Goal: Check status: Check status

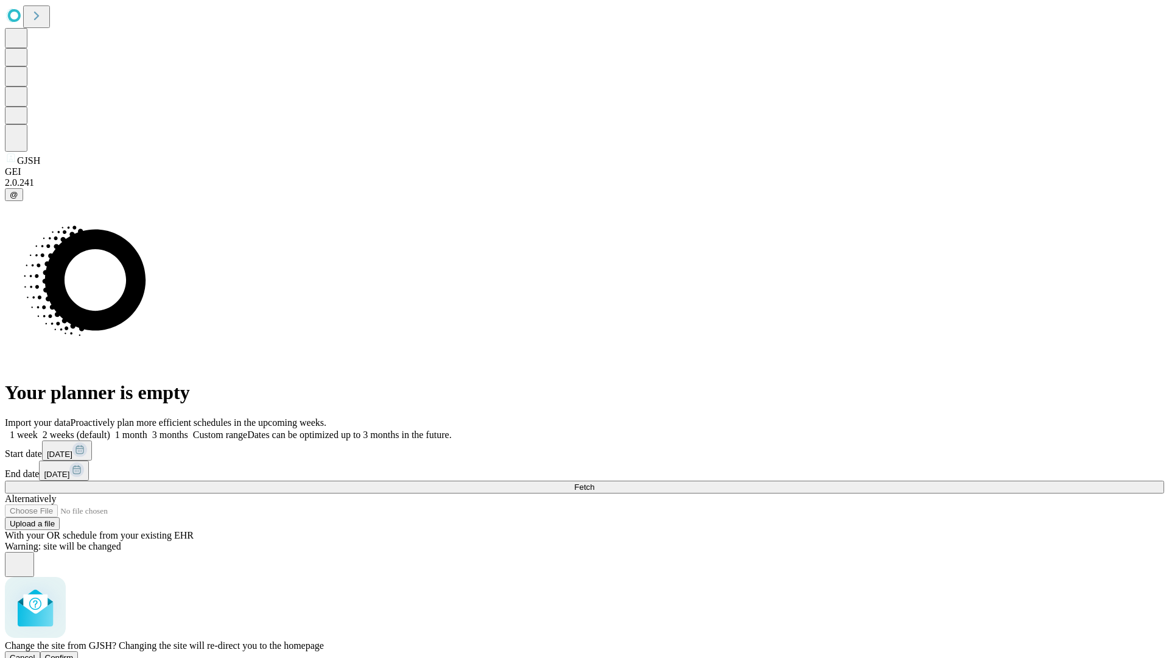
click at [74, 653] on span "Confirm" at bounding box center [59, 657] width 29 height 9
click at [38, 429] on label "1 week" at bounding box center [21, 434] width 33 height 10
click at [594, 482] on span "Fetch" at bounding box center [584, 486] width 20 height 9
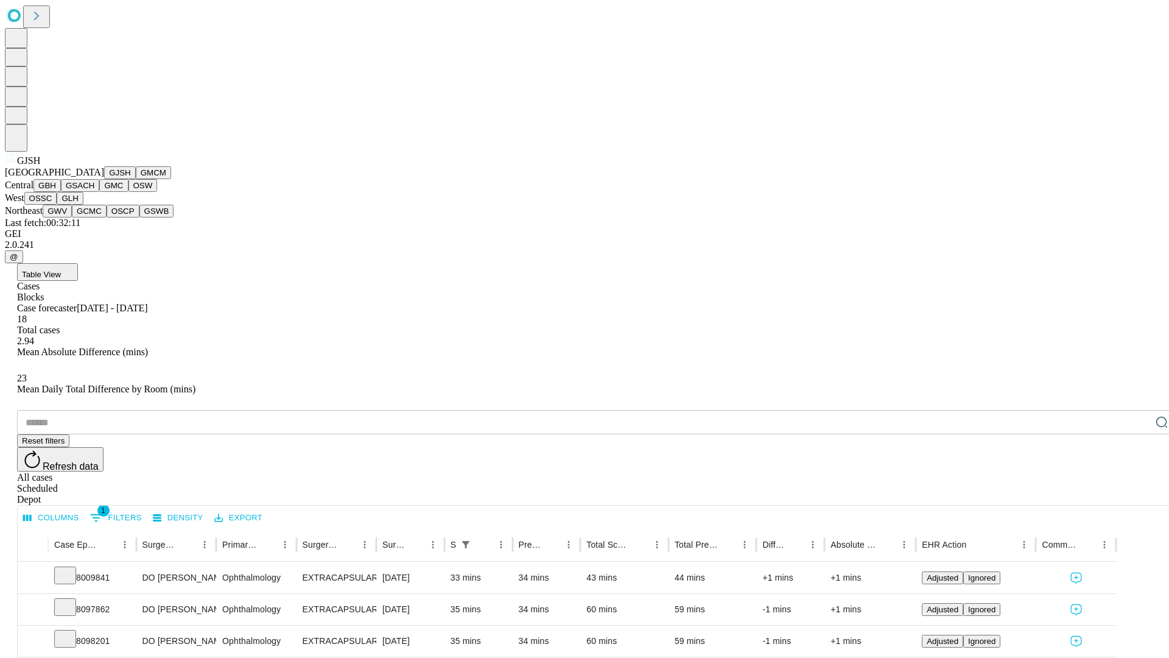
click at [136, 179] on button "GMCM" at bounding box center [153, 172] width 35 height 13
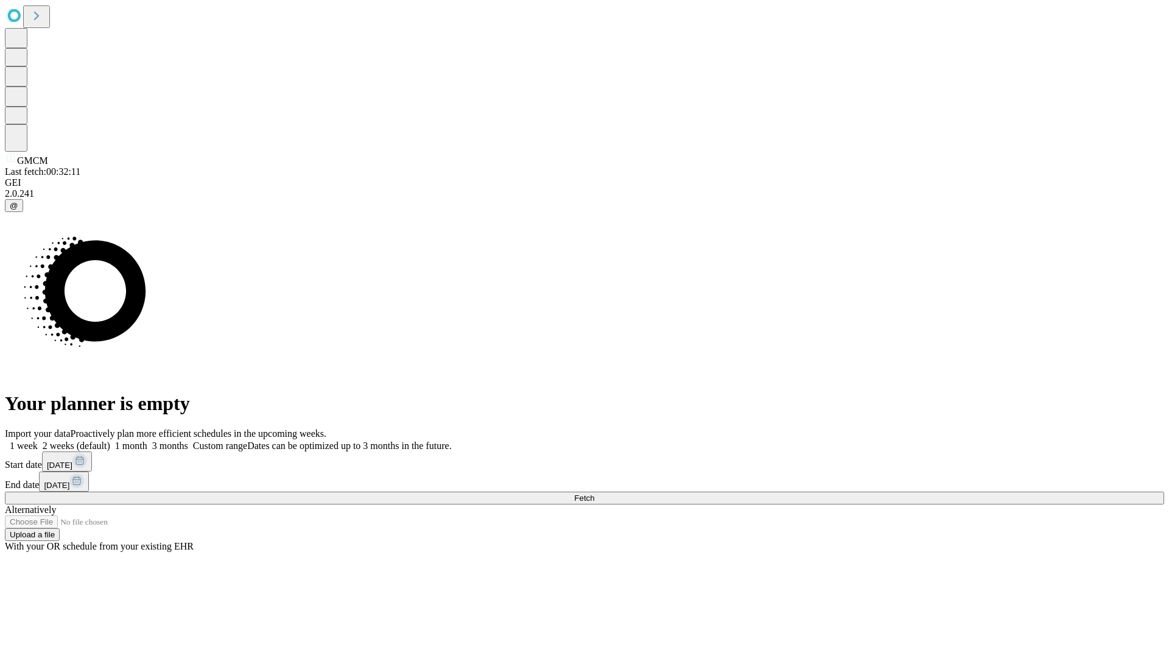
click at [38, 440] on label "1 week" at bounding box center [21, 445] width 33 height 10
click at [594, 493] on span "Fetch" at bounding box center [584, 497] width 20 height 9
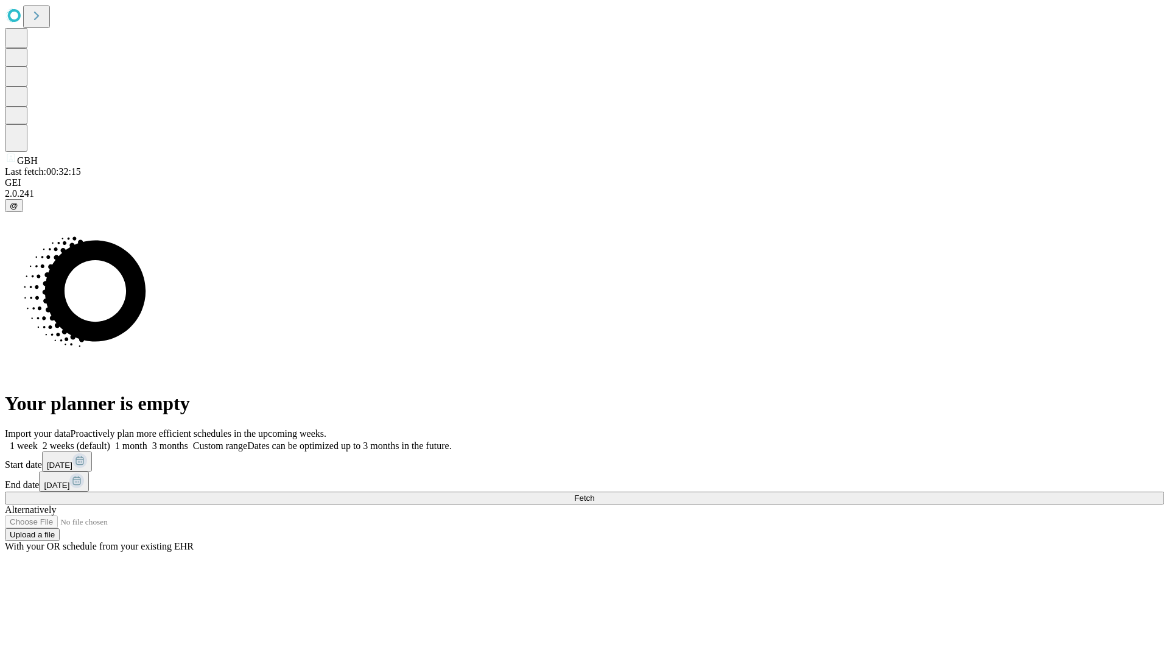
click at [38, 440] on label "1 week" at bounding box center [21, 445] width 33 height 10
click at [594, 493] on span "Fetch" at bounding box center [584, 497] width 20 height 9
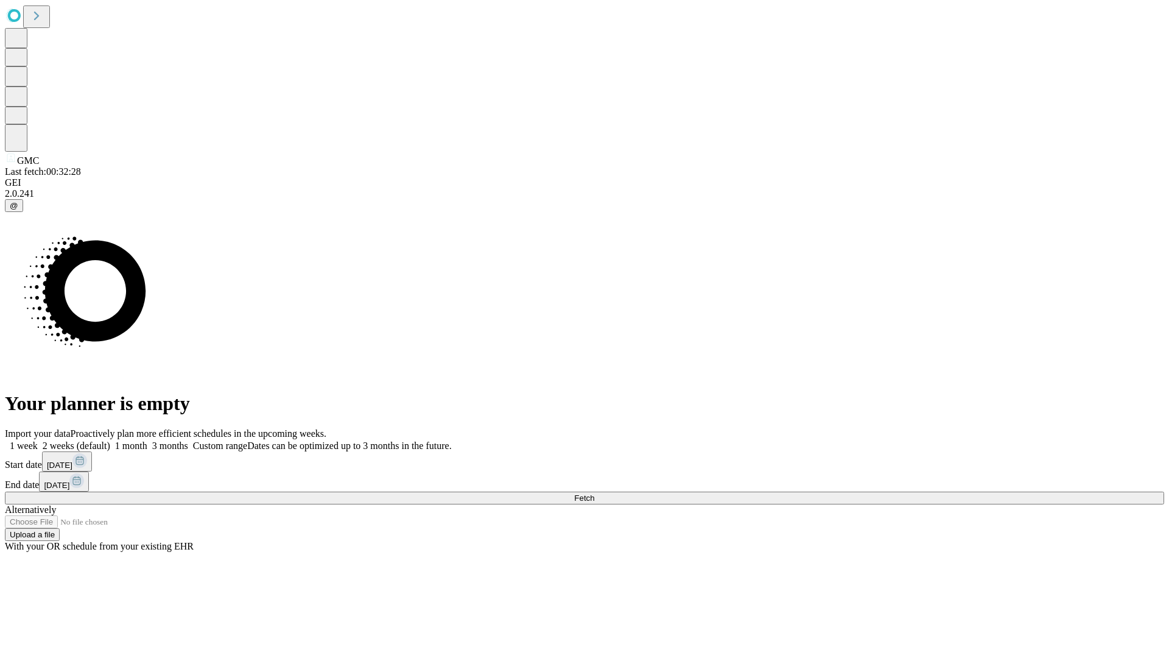
click at [38, 440] on label "1 week" at bounding box center [21, 445] width 33 height 10
click at [594, 493] on span "Fetch" at bounding box center [584, 497] width 20 height 9
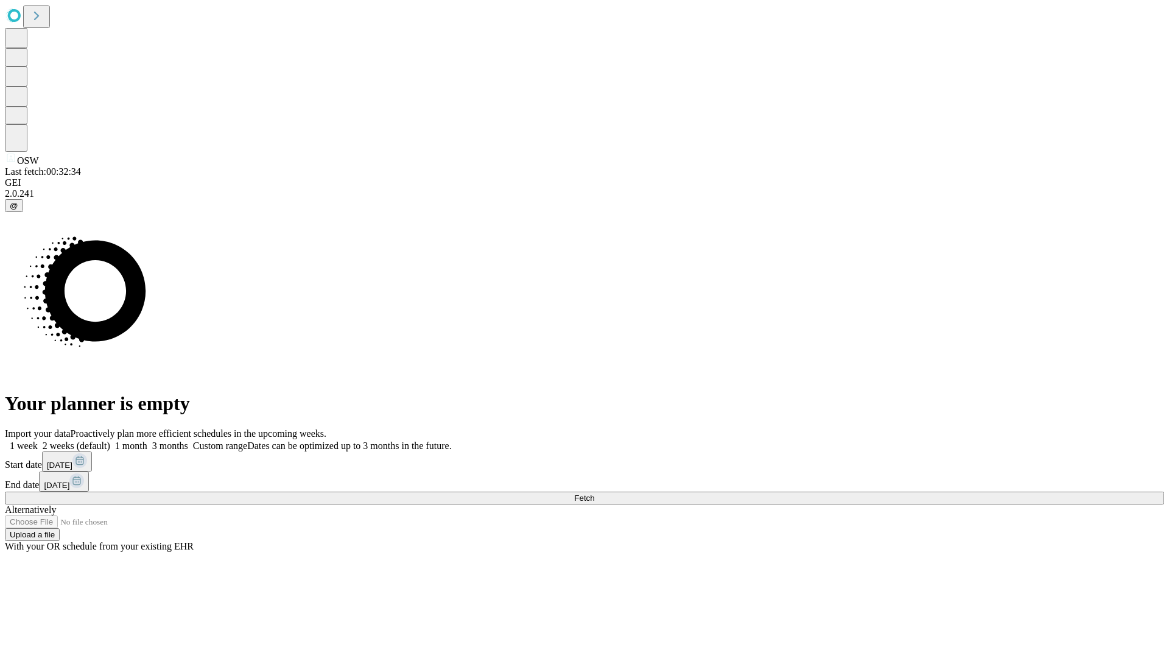
click at [38, 440] on label "1 week" at bounding box center [21, 445] width 33 height 10
click at [594, 493] on span "Fetch" at bounding box center [584, 497] width 20 height 9
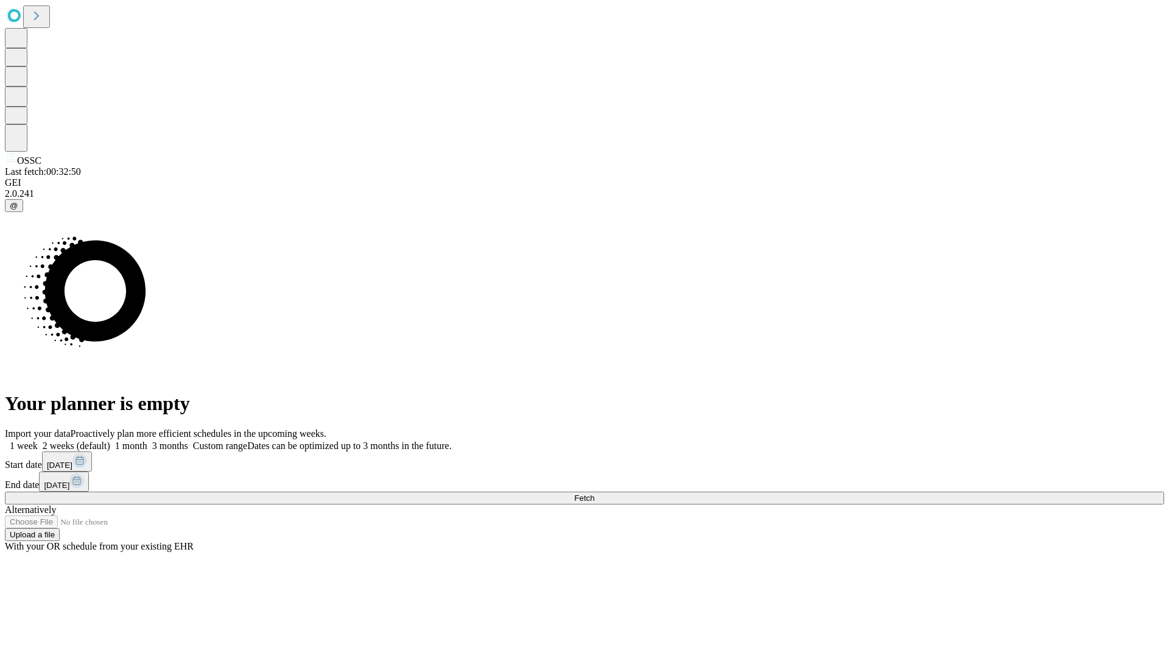
click at [594, 493] on span "Fetch" at bounding box center [584, 497] width 20 height 9
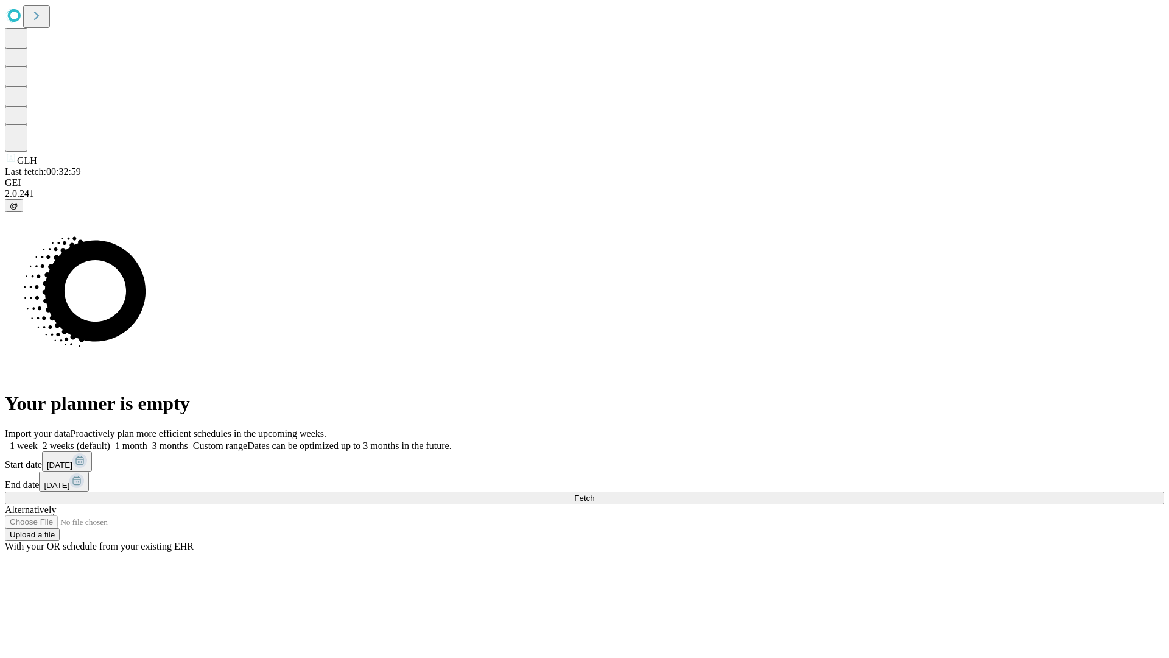
click at [594, 493] on span "Fetch" at bounding box center [584, 497] width 20 height 9
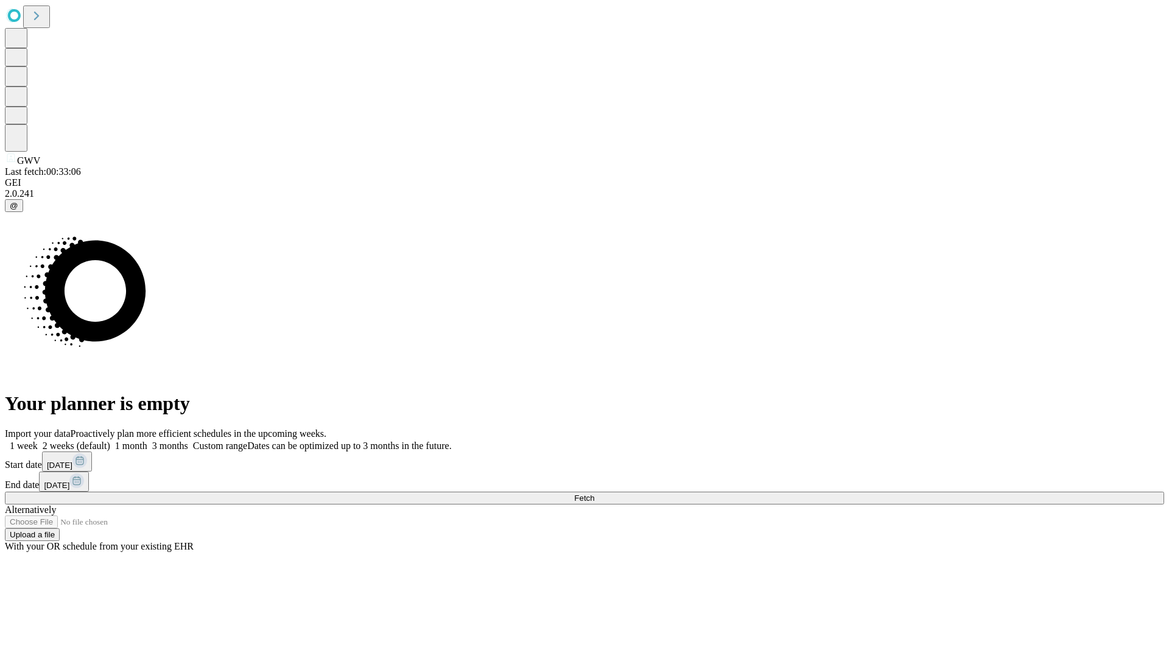
click at [594, 493] on span "Fetch" at bounding box center [584, 497] width 20 height 9
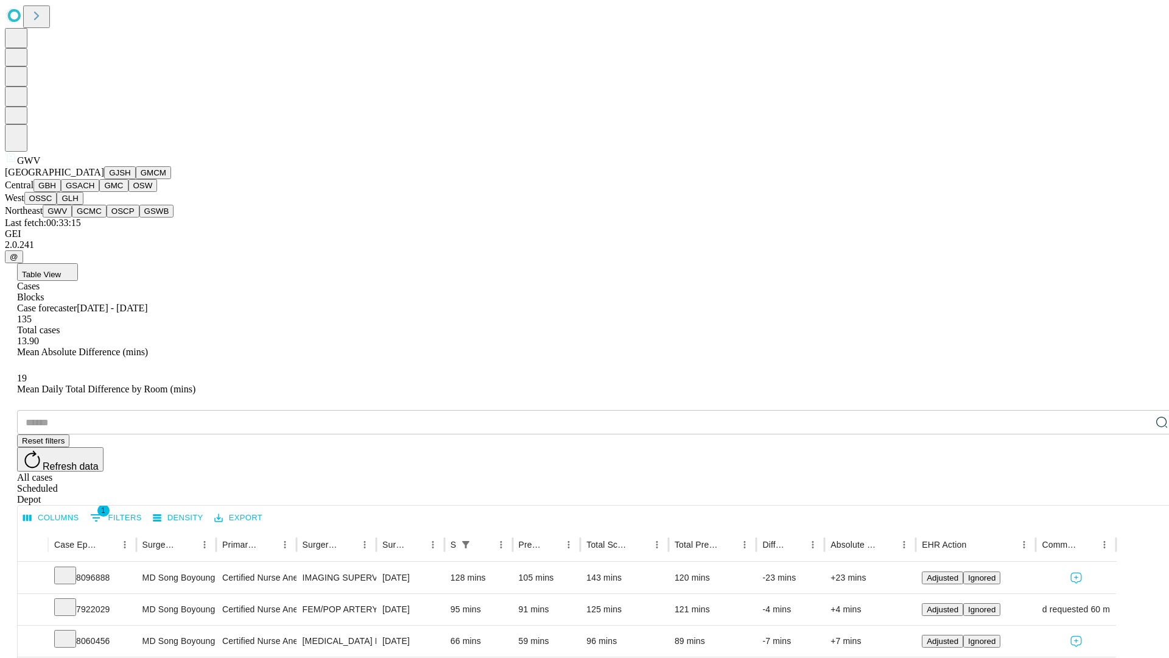
click at [94, 217] on button "GCMC" at bounding box center [89, 211] width 35 height 13
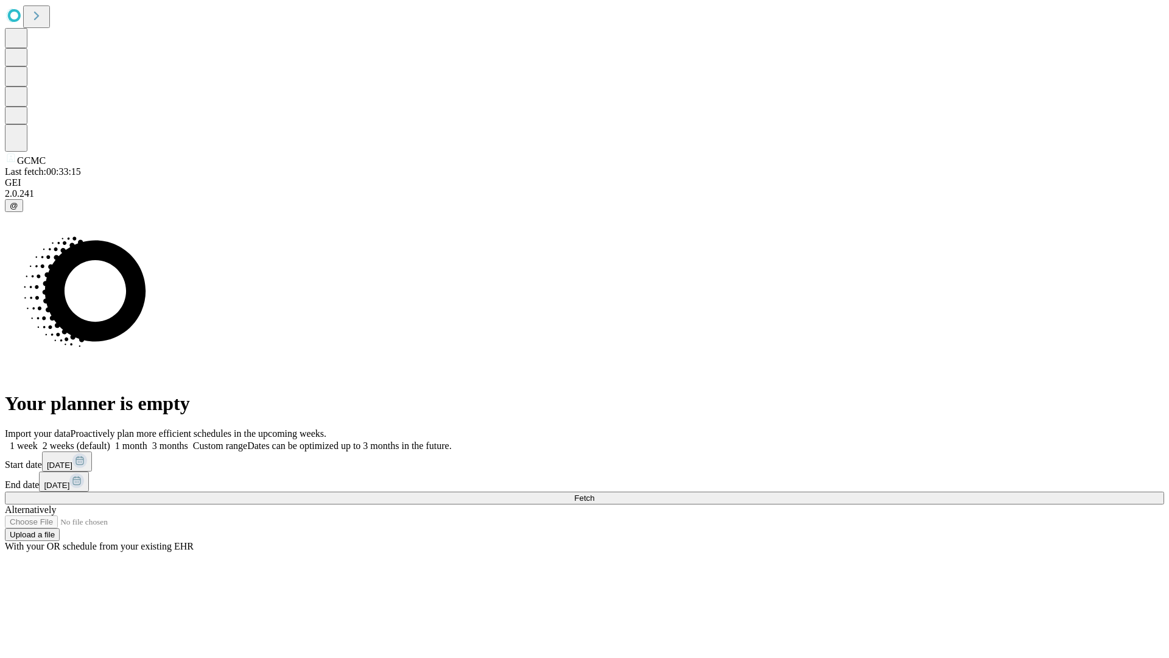
click at [38, 440] on label "1 week" at bounding box center [21, 445] width 33 height 10
click at [594, 493] on span "Fetch" at bounding box center [584, 497] width 20 height 9
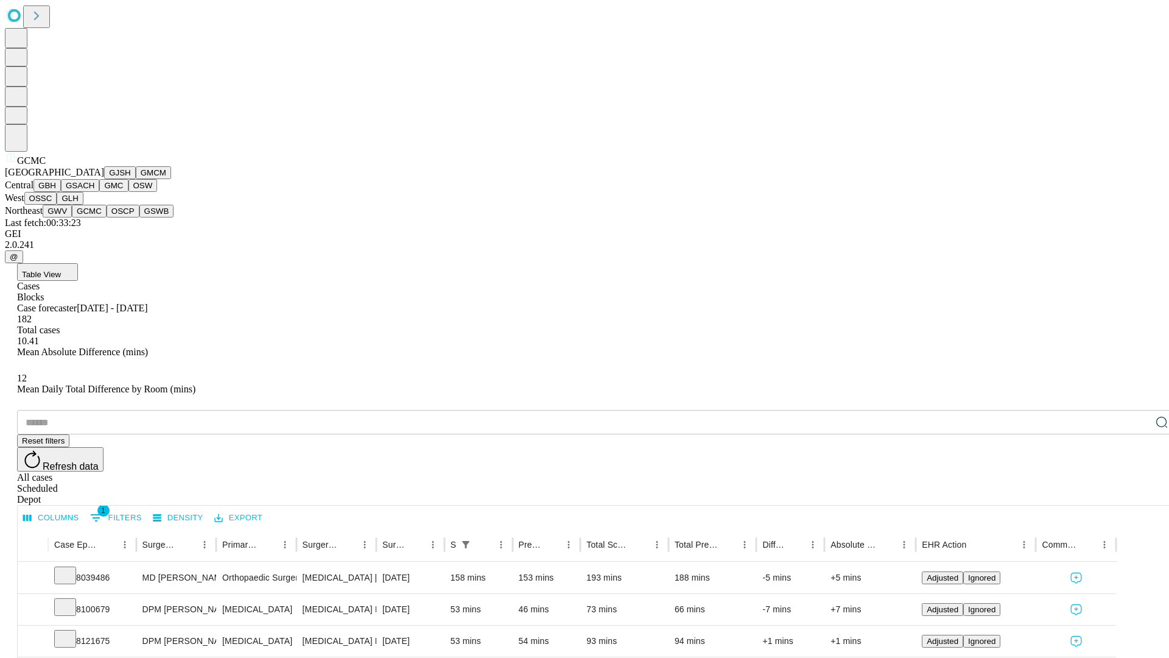
click at [107, 217] on button "OSCP" at bounding box center [123, 211] width 33 height 13
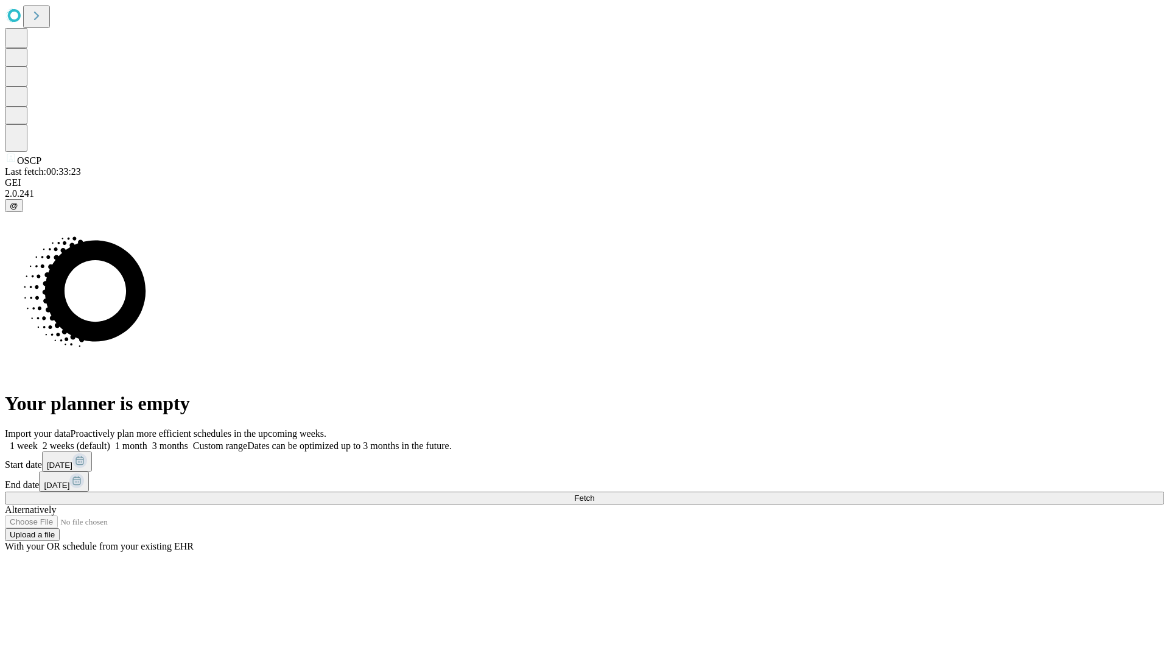
click at [38, 440] on label "1 week" at bounding box center [21, 445] width 33 height 10
click at [594, 493] on span "Fetch" at bounding box center [584, 497] width 20 height 9
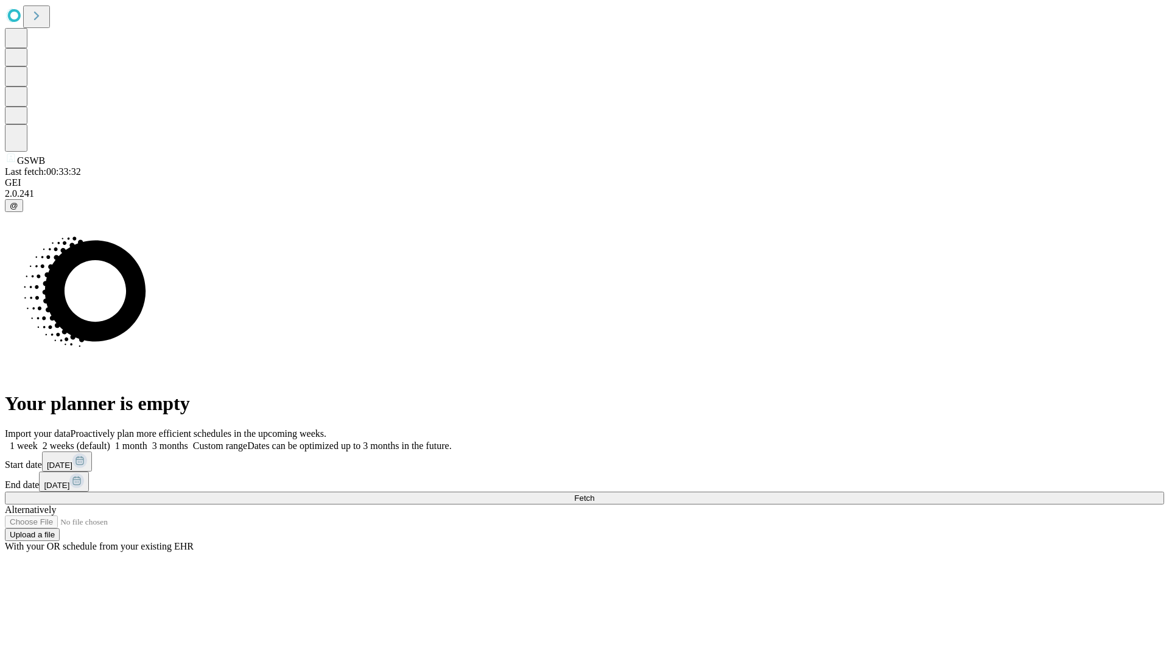
click at [38, 440] on label "1 week" at bounding box center [21, 445] width 33 height 10
click at [594, 493] on span "Fetch" at bounding box center [584, 497] width 20 height 9
